Goal: Find specific page/section

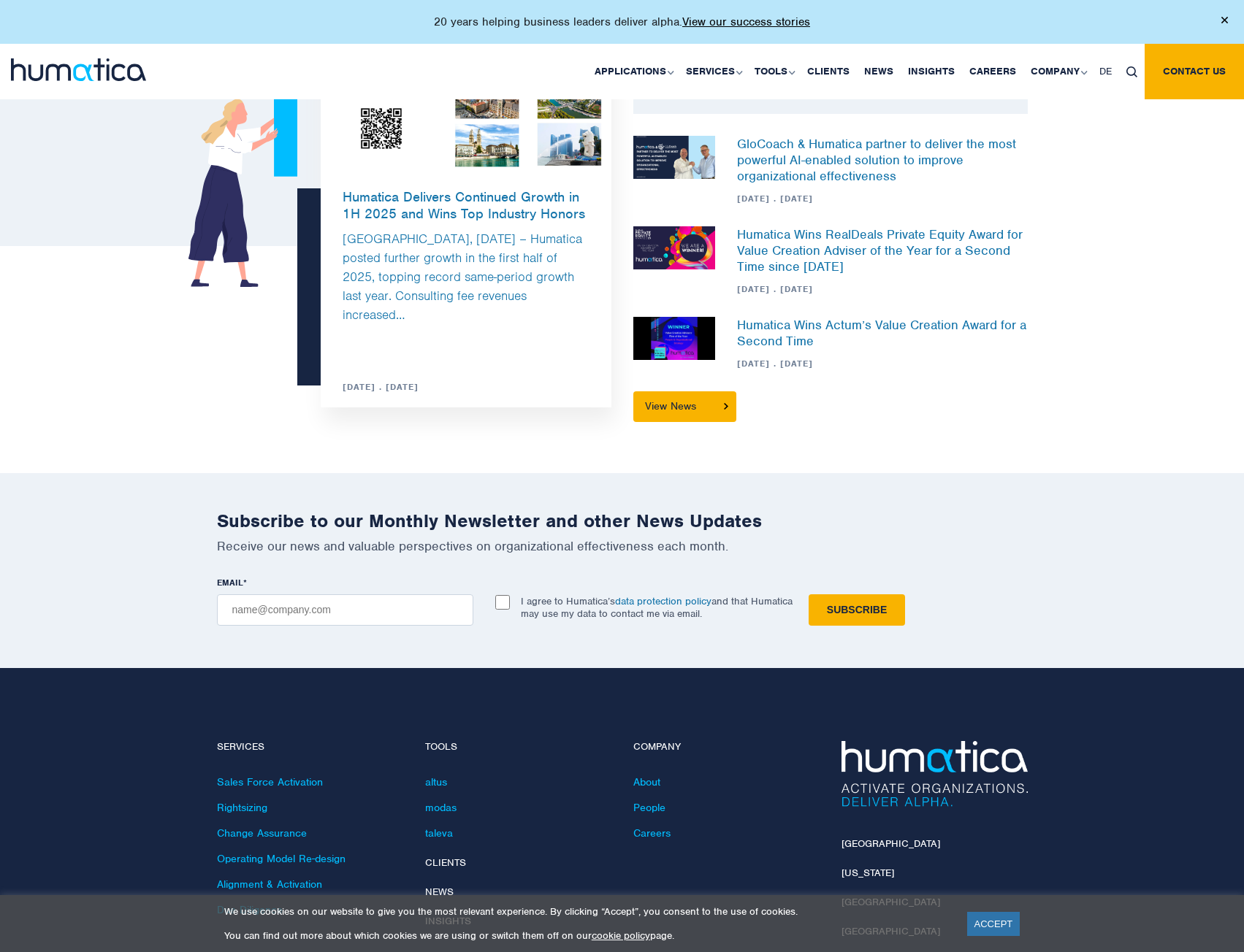
scroll to position [3968, 0]
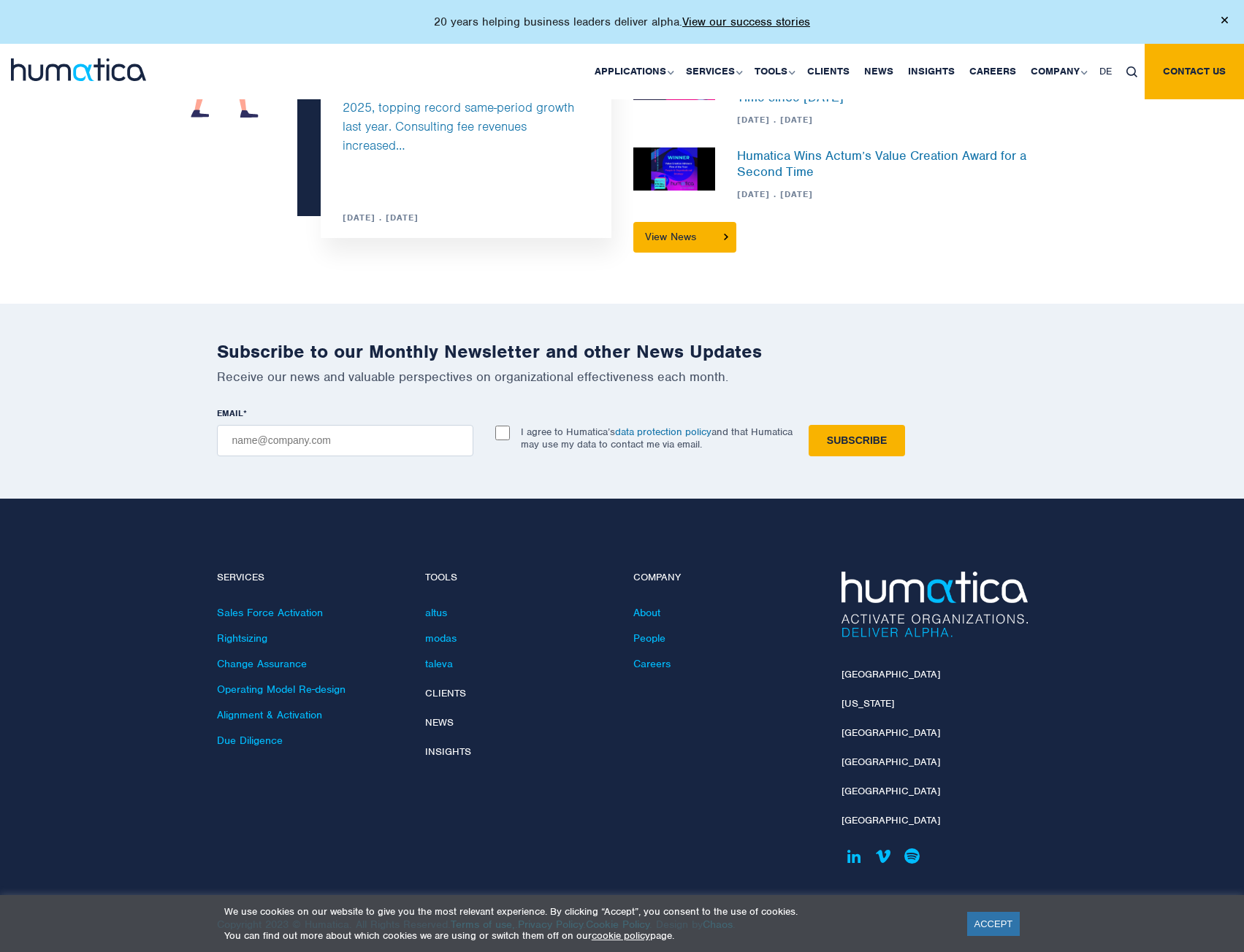
click at [763, 539] on footer "Services Sales Force Activation Rightsizing Change Assurance Operating Model Re…" at bounding box center [622, 733] width 1244 height 469
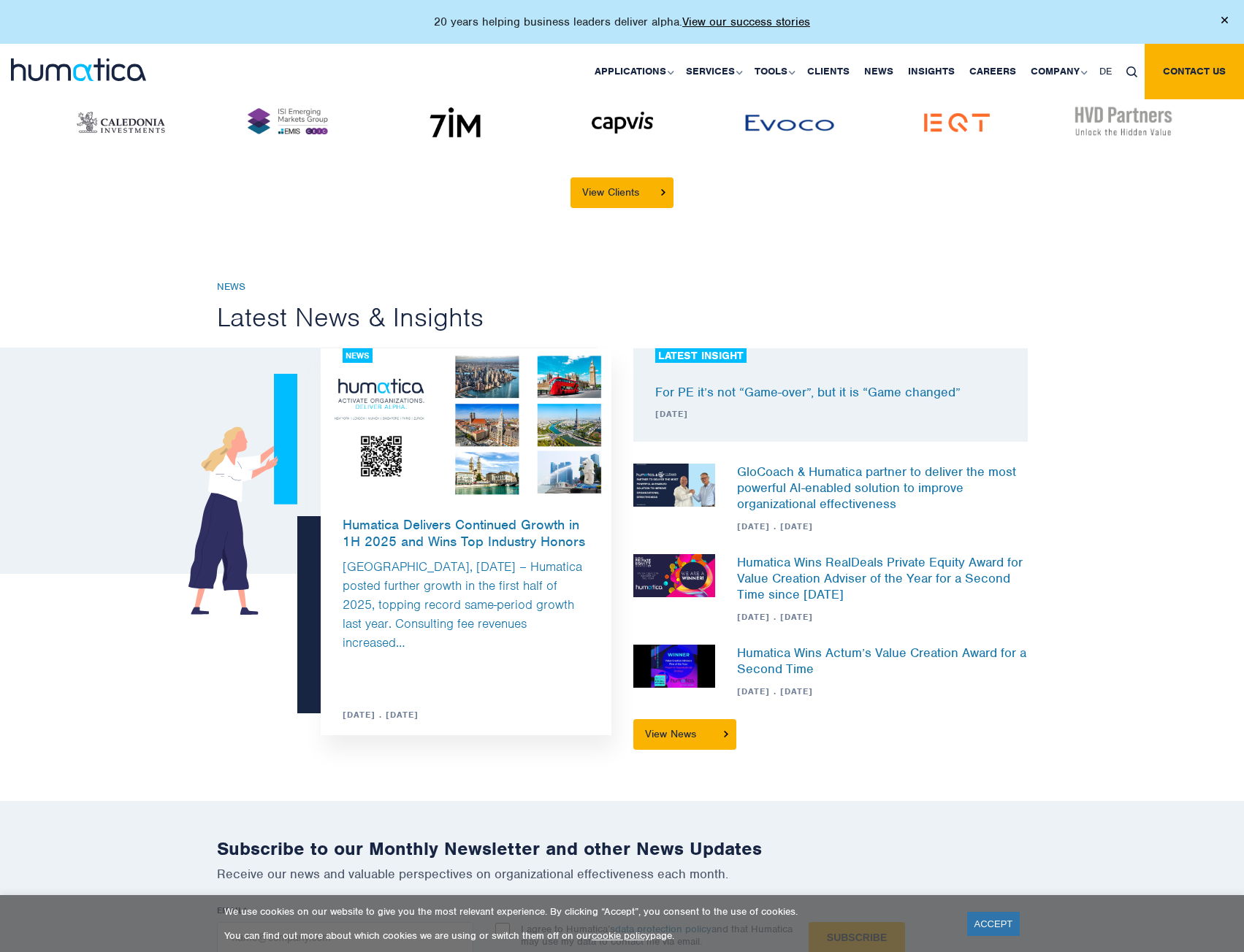
scroll to position [3456, 0]
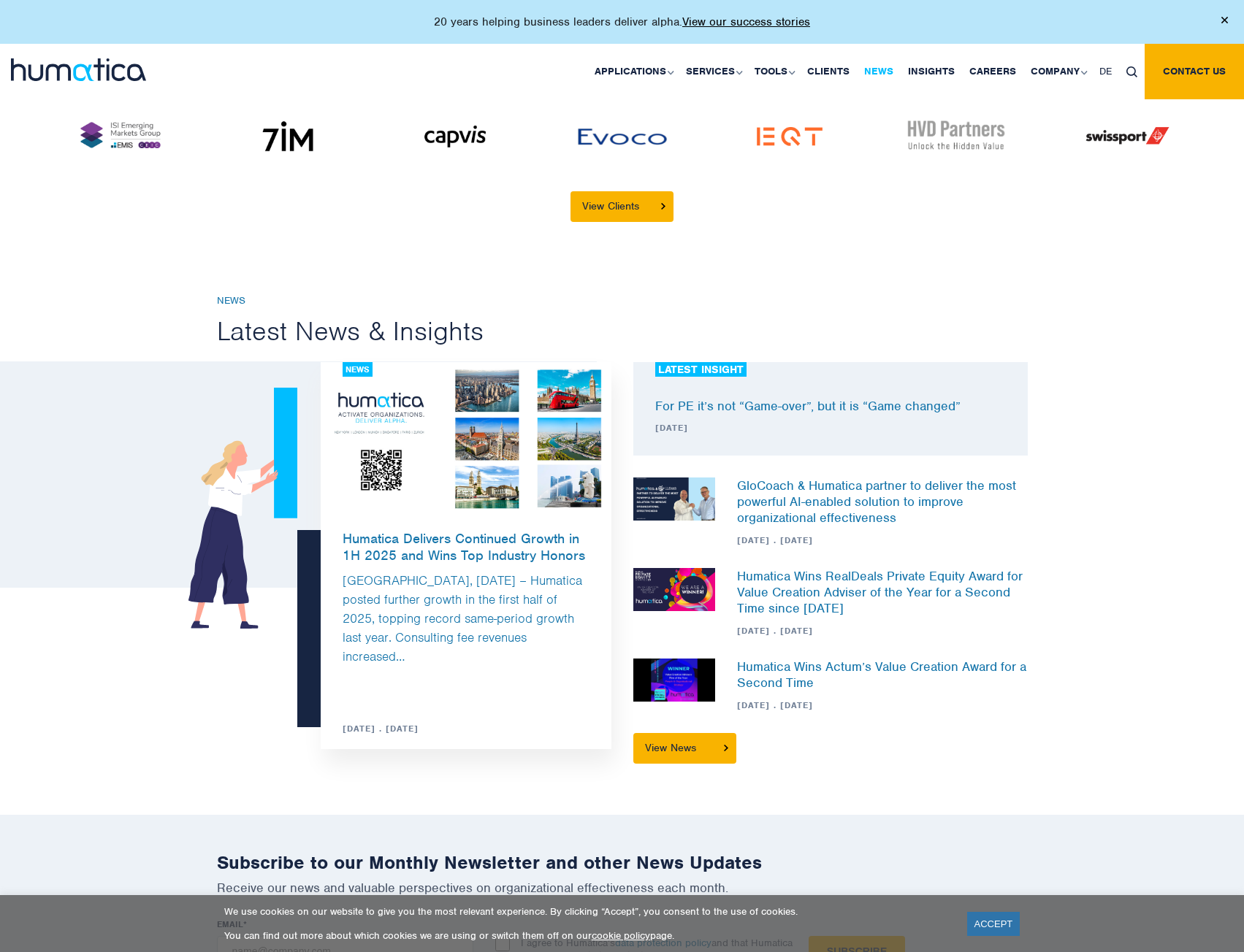
click at [890, 72] on link "News" at bounding box center [878, 71] width 44 height 55
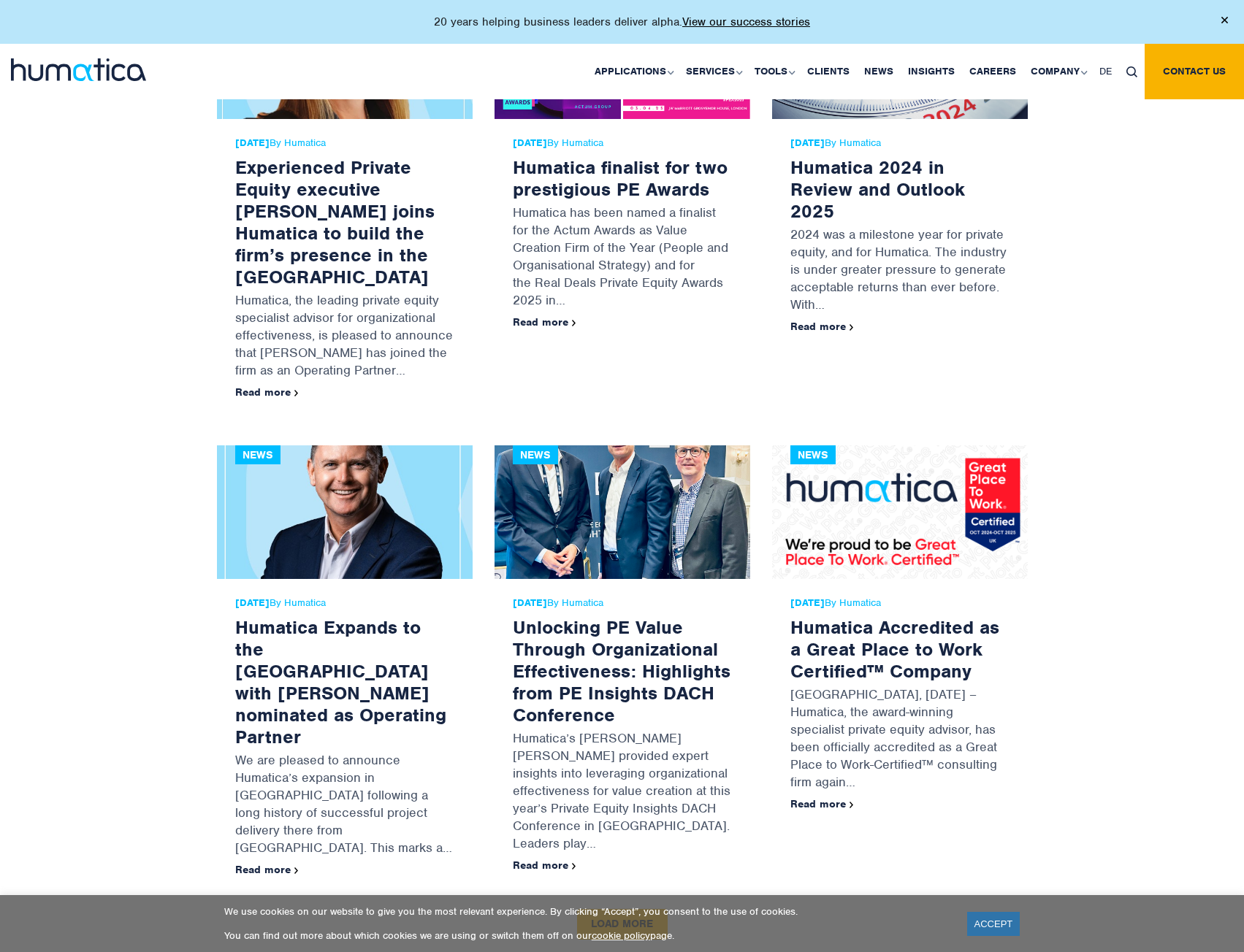
scroll to position [1680, 0]
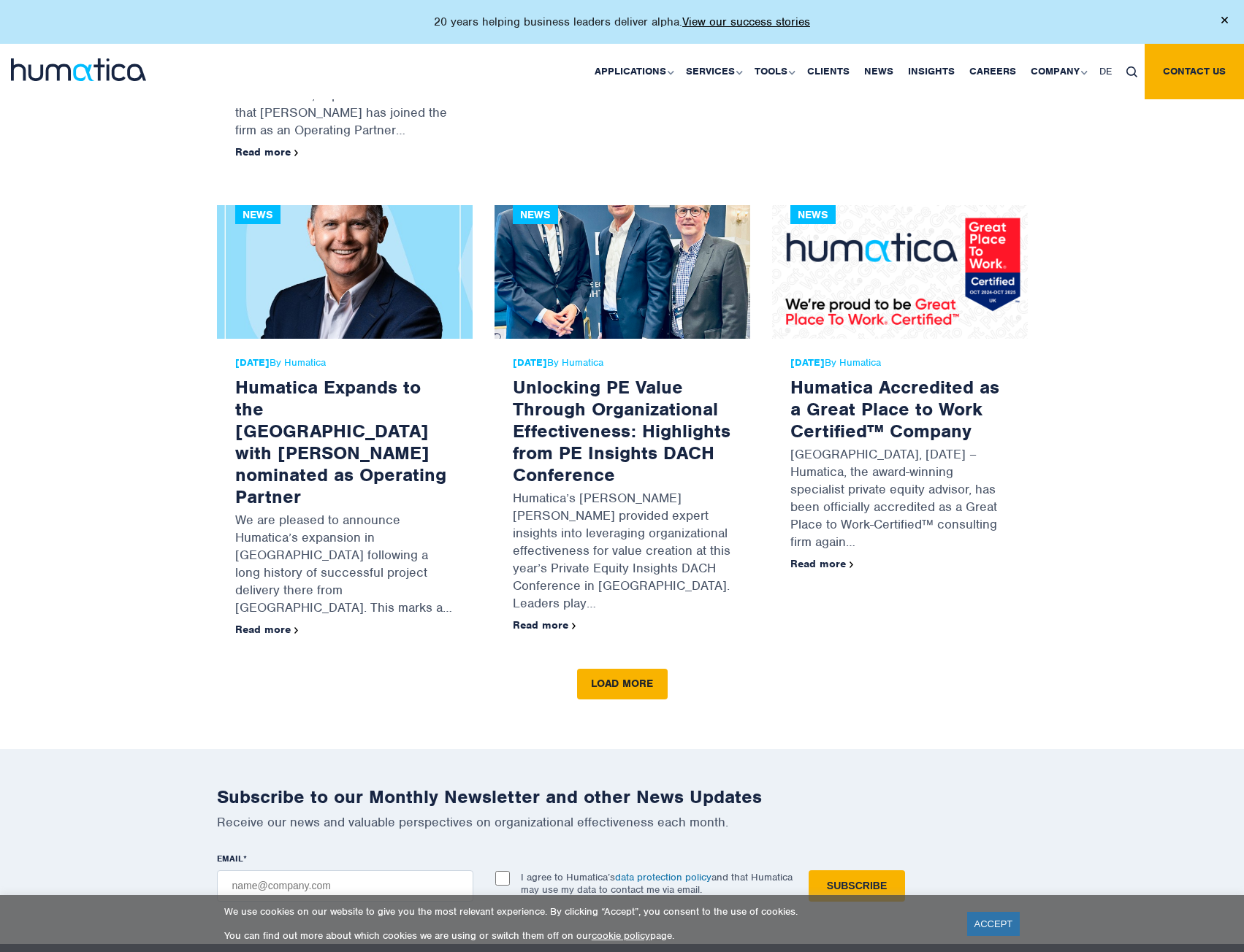
click at [1127, 73] on img at bounding box center [1132, 72] width 11 height 11
click at [1133, 116] on input "text" at bounding box center [1153, 124] width 168 height 38
type input "27001"
